Goal: Check status

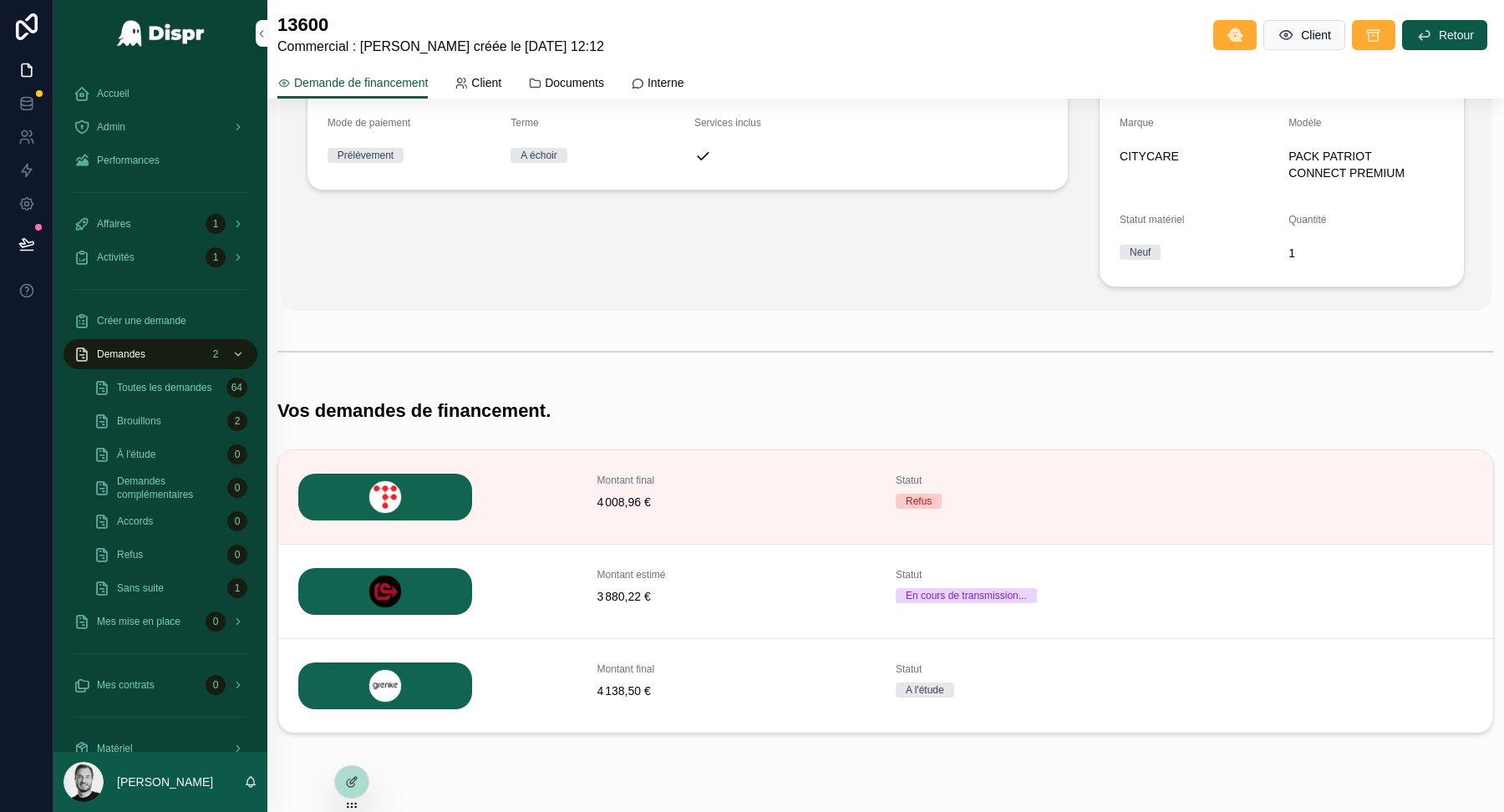
scroll to position [306, 0]
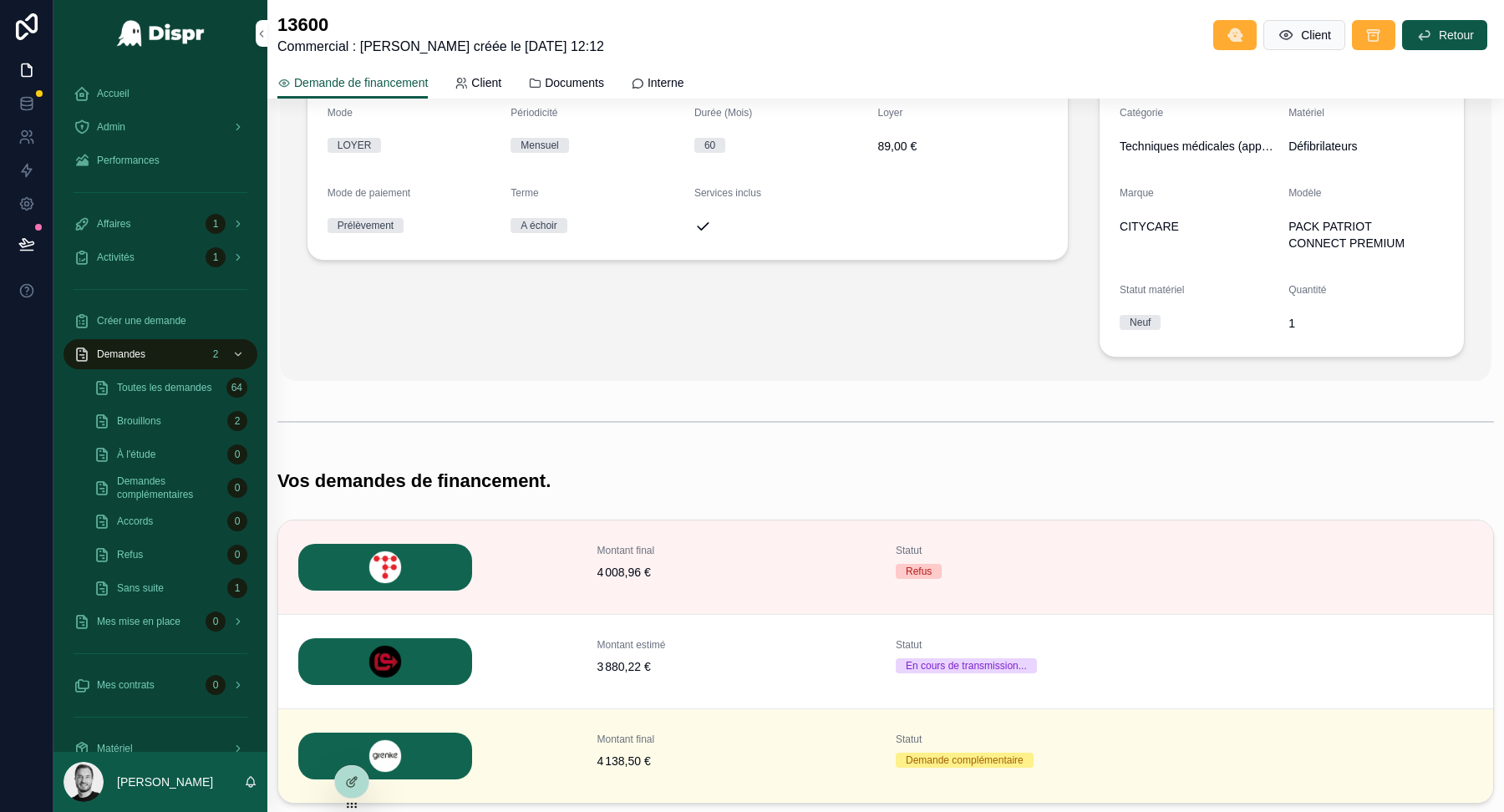
scroll to position [267, 0]
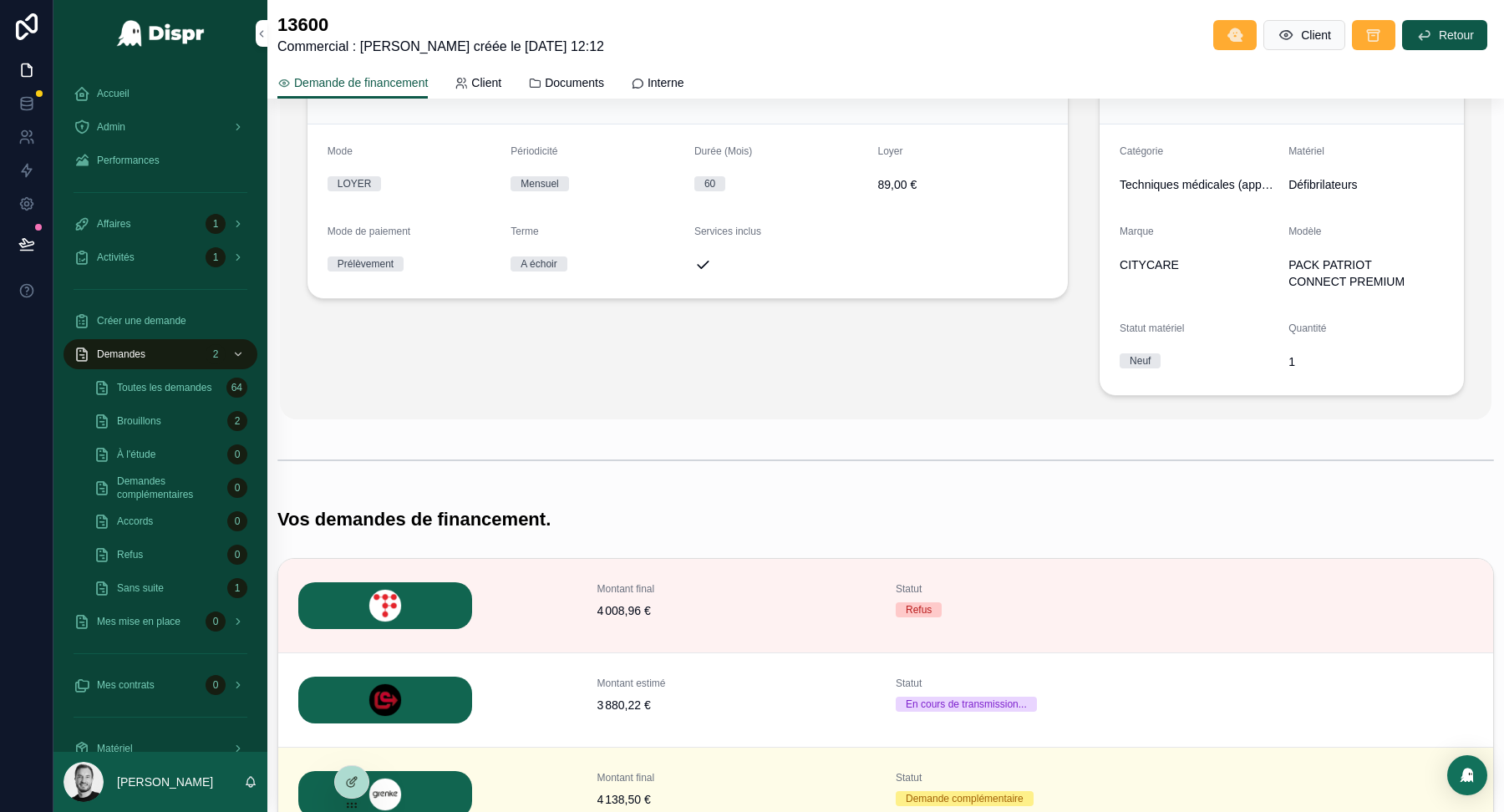
scroll to position [174, 0]
